Goal: Navigation & Orientation: Find specific page/section

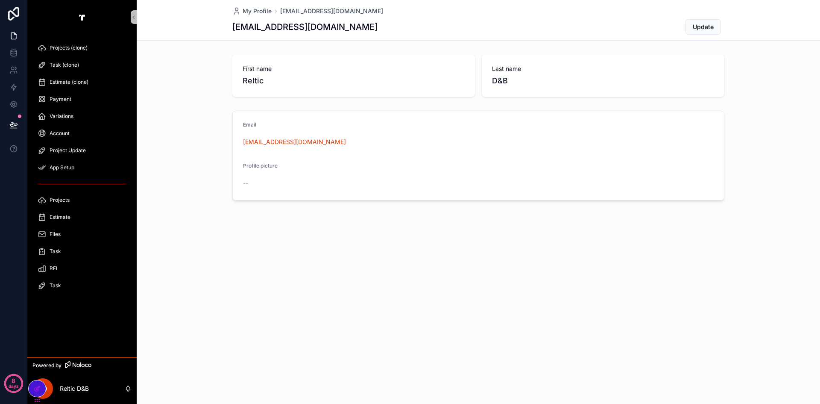
click at [61, 64] on span "Task (clone)" at bounding box center [64, 64] width 29 height 7
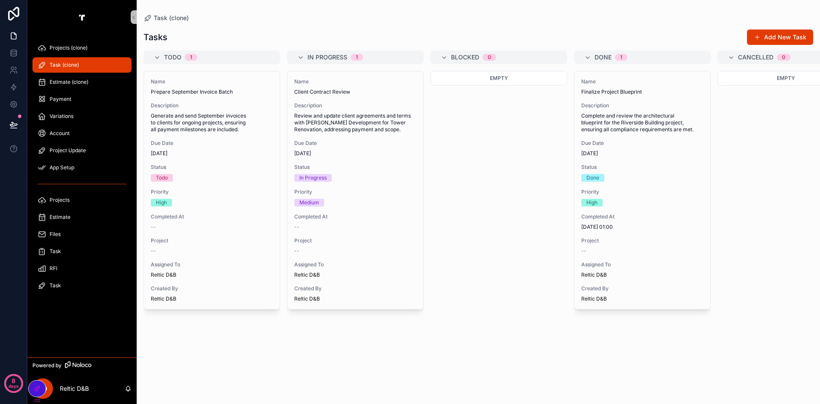
click at [61, 81] on span "Estimate (clone)" at bounding box center [69, 82] width 39 height 7
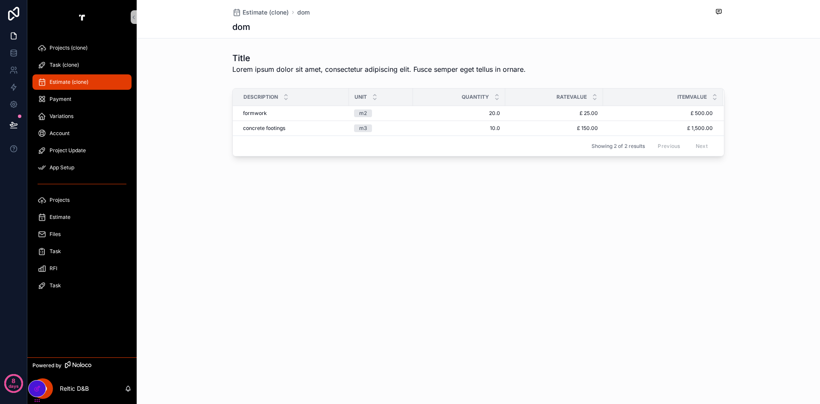
click at [62, 96] on span "Payment" at bounding box center [61, 99] width 22 height 7
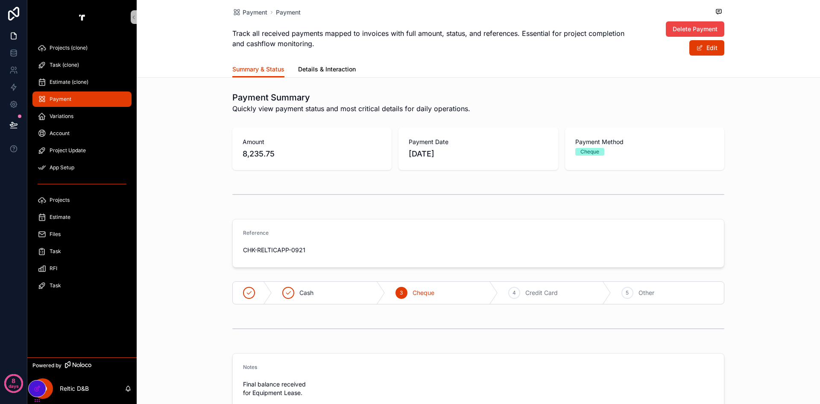
click at [350, 70] on span "Details & Interaction" at bounding box center [327, 69] width 58 height 9
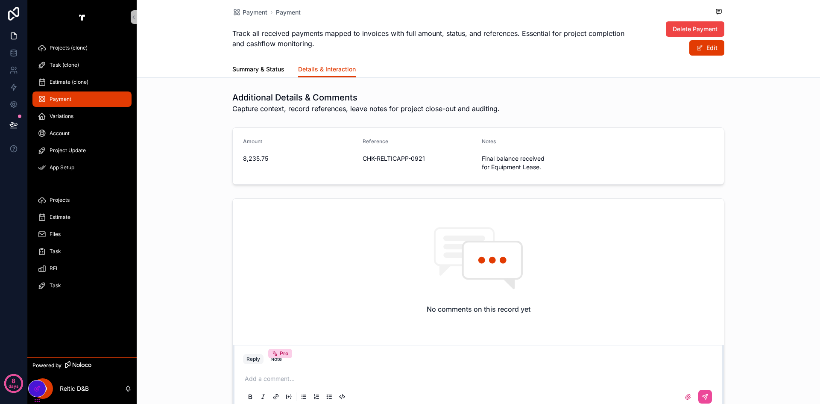
click at [263, 72] on span "Summary & Status" at bounding box center [258, 69] width 52 height 9
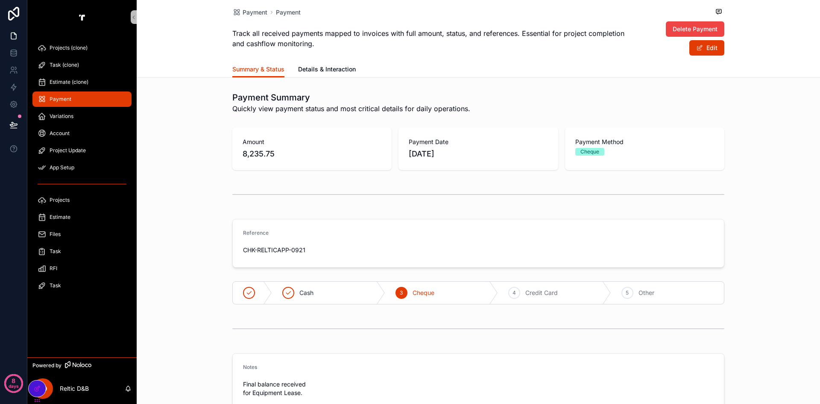
click at [62, 193] on div "Projects" at bounding box center [82, 200] width 89 height 14
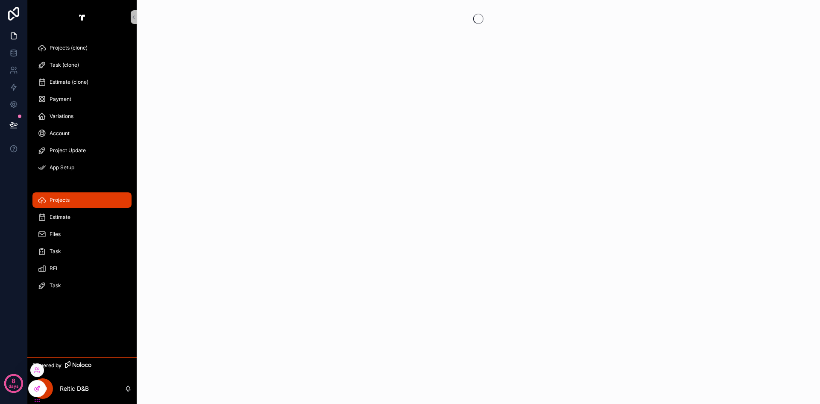
click at [35, 392] on div at bounding box center [37, 388] width 17 height 16
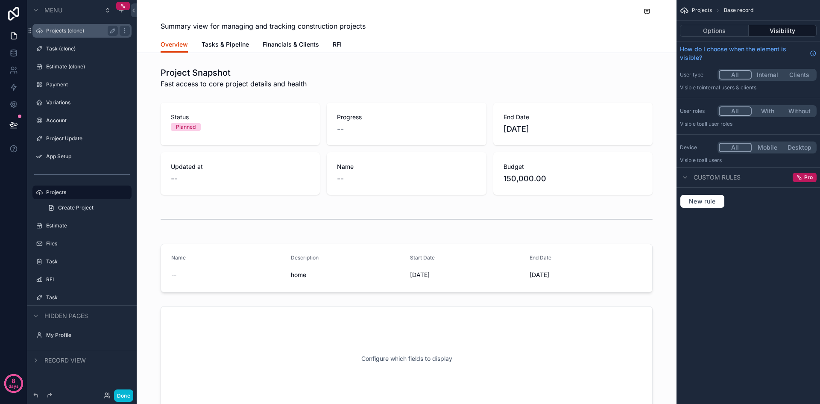
click at [57, 29] on label "Projects (clone)" at bounding box center [80, 30] width 68 height 7
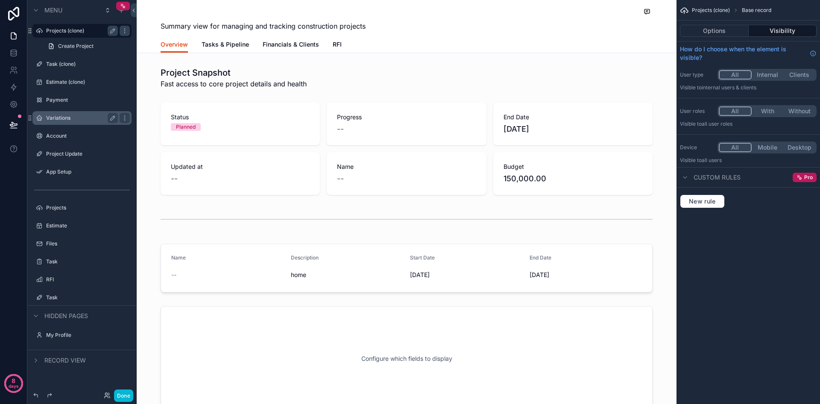
click at [56, 116] on label "Variations" at bounding box center [80, 117] width 68 height 7
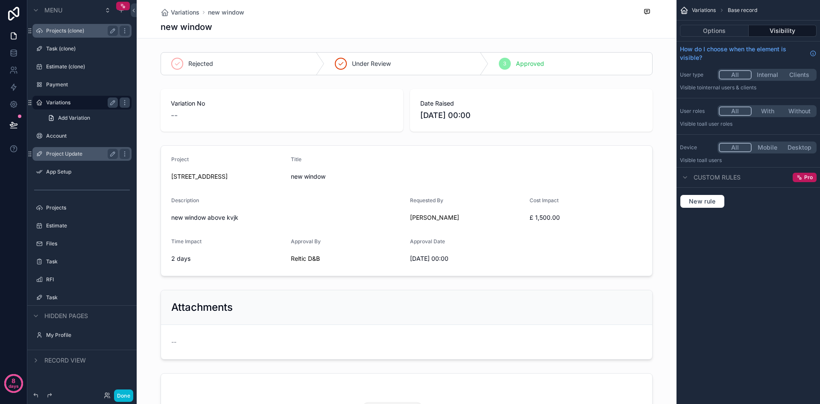
click at [67, 153] on label "Project Update" at bounding box center [80, 153] width 68 height 7
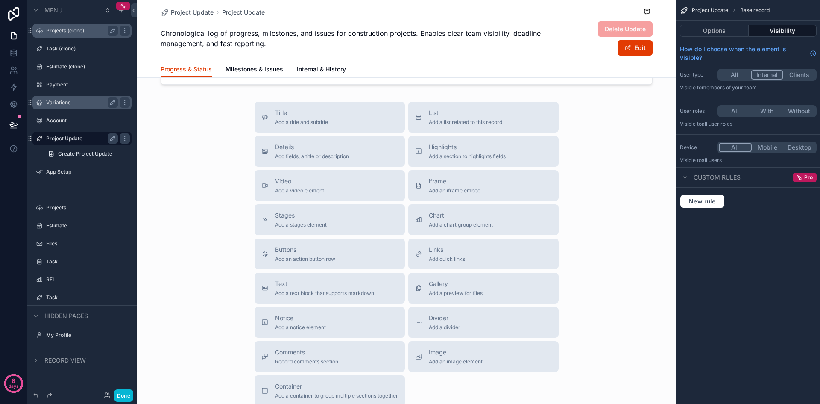
scroll to position [256, 0]
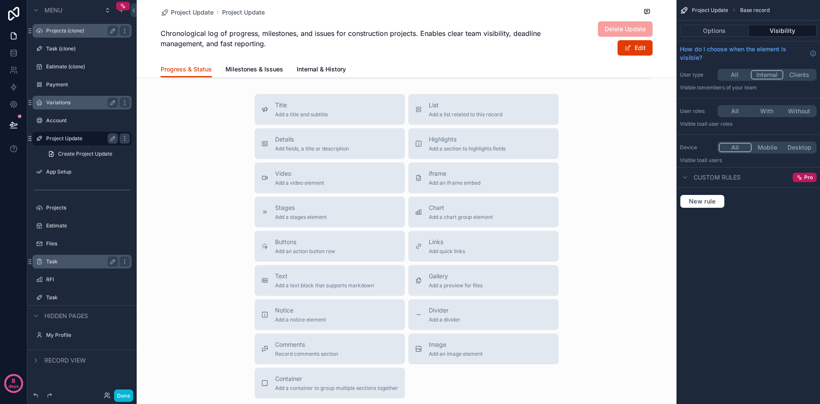
click at [57, 263] on label "Task" at bounding box center [80, 261] width 68 height 7
